Goal: Check status

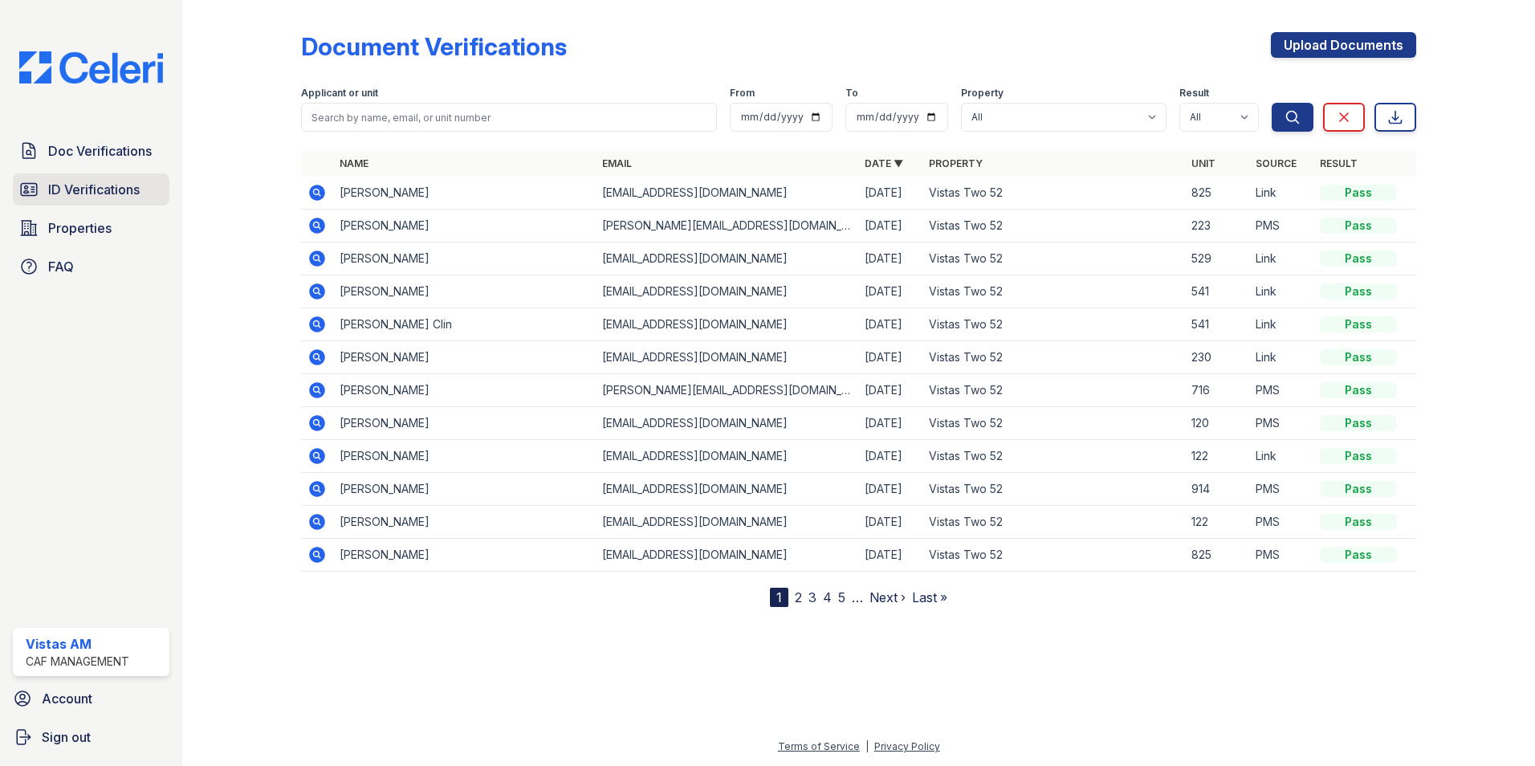
click at [76, 184] on span "ID Verifications" at bounding box center [94, 189] width 92 height 19
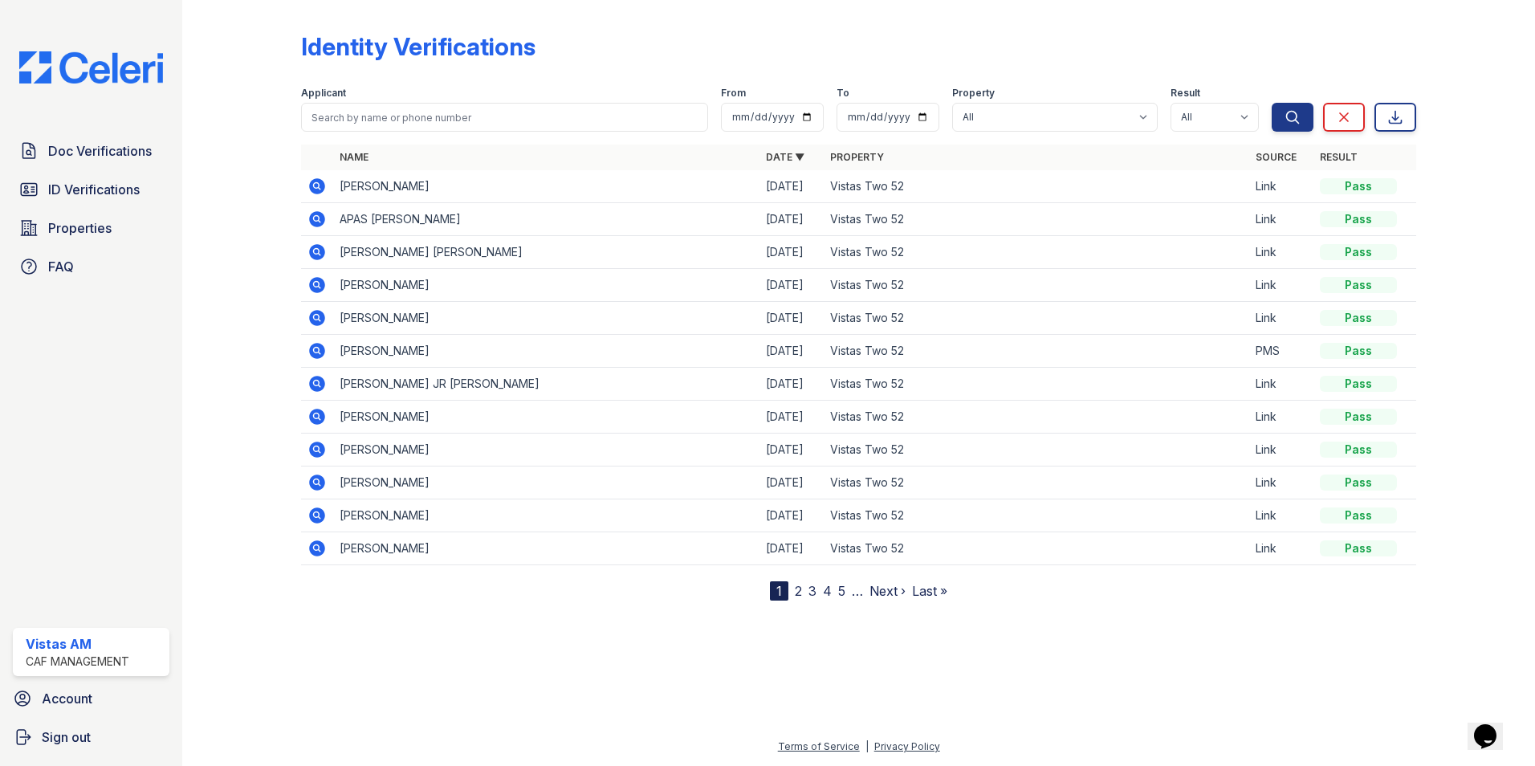
click at [313, 222] on icon at bounding box center [317, 219] width 16 height 16
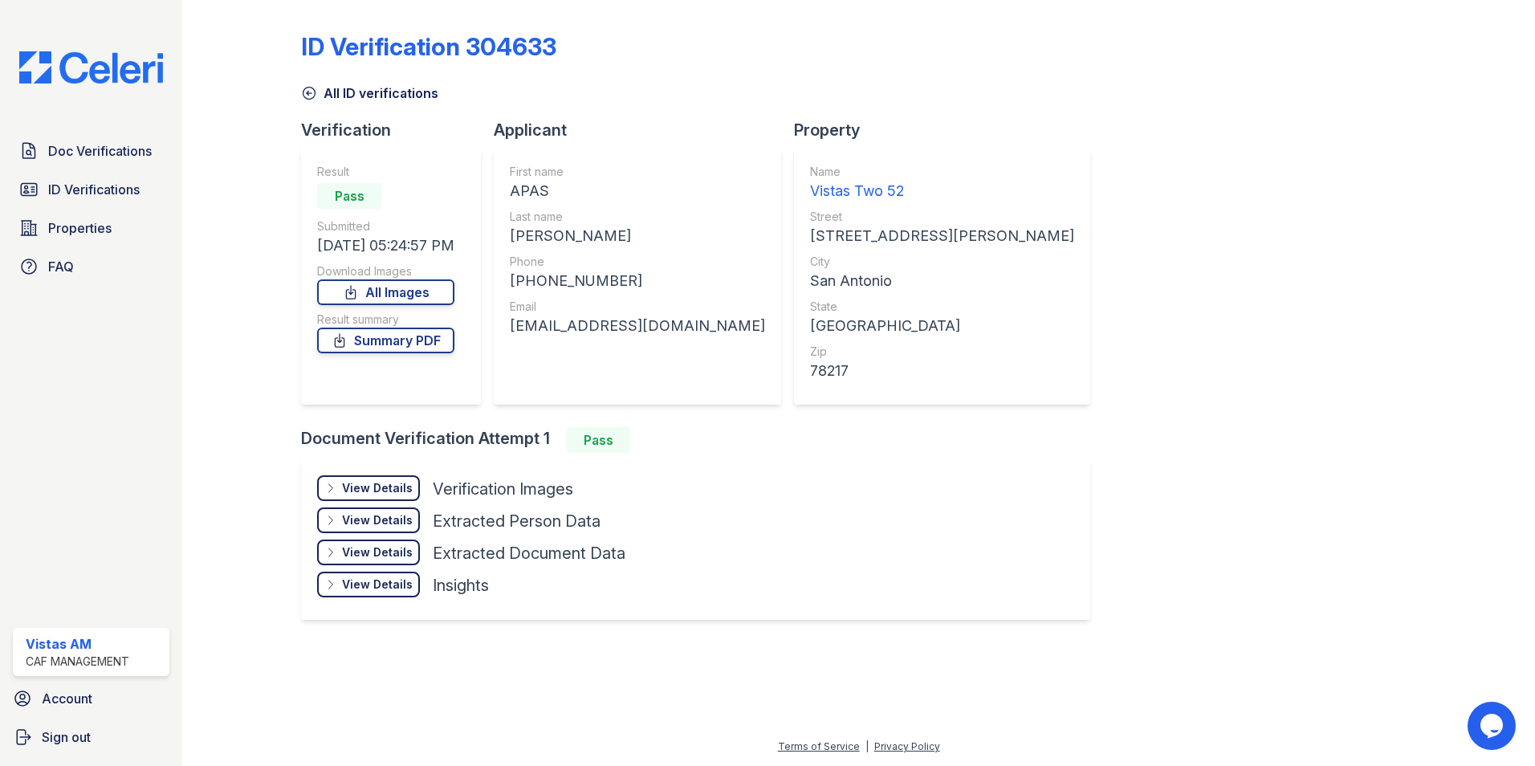
click at [337, 493] on icon at bounding box center [330, 488] width 13 height 13
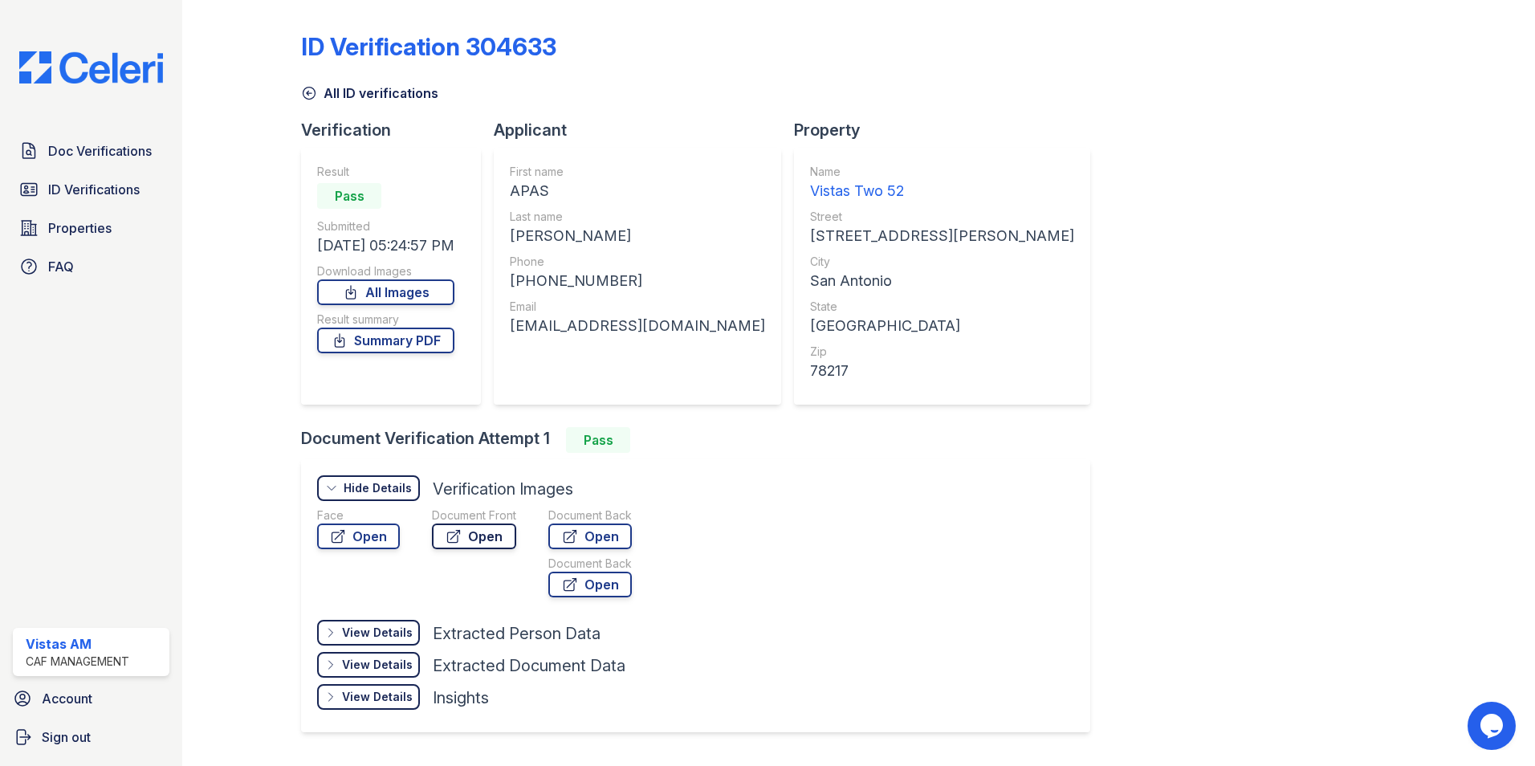
click at [462, 534] on link "Open" at bounding box center [474, 536] width 84 height 26
